Goal: Connect with others: Establish contact or relationships with other users

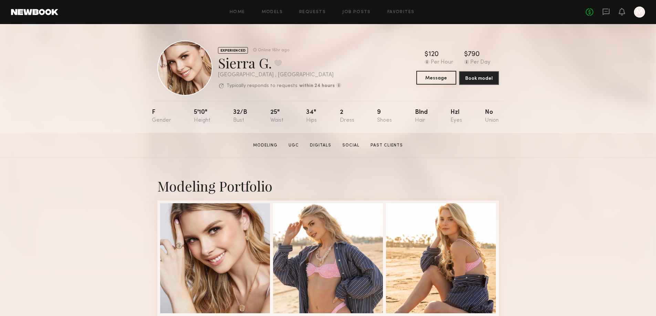
click at [439, 77] on button "Message" at bounding box center [436, 78] width 40 height 14
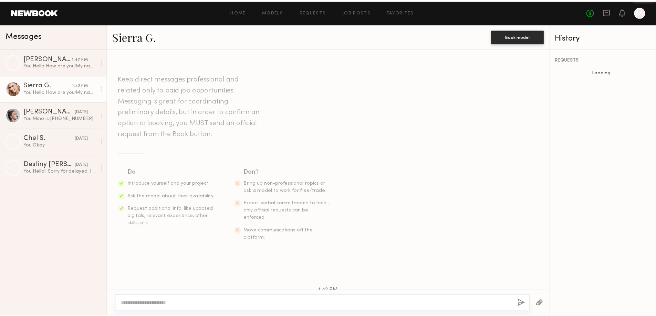
scroll to position [77, 0]
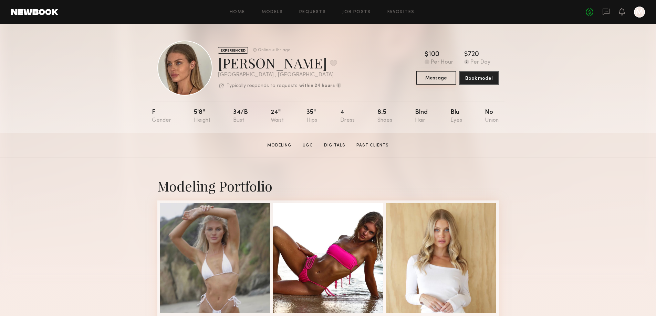
click at [437, 77] on button "Message" at bounding box center [436, 78] width 40 height 14
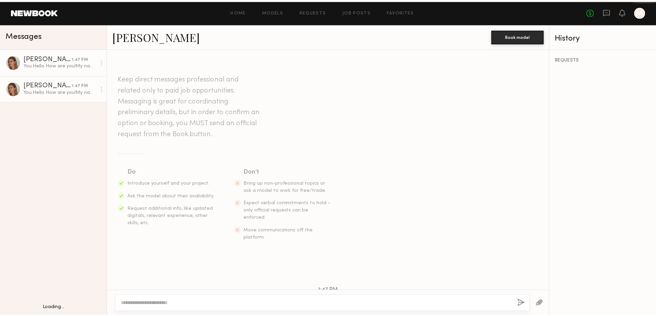
scroll to position [78, 0]
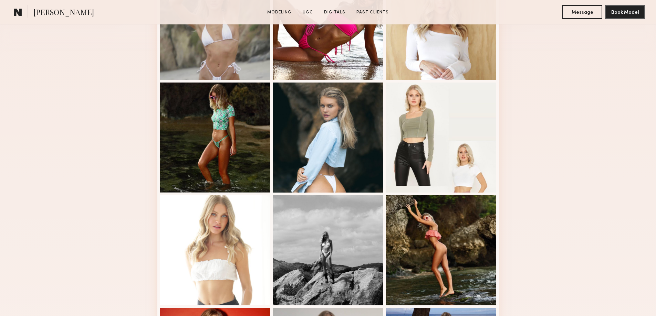
scroll to position [261, 0]
